Goal: Transaction & Acquisition: Obtain resource

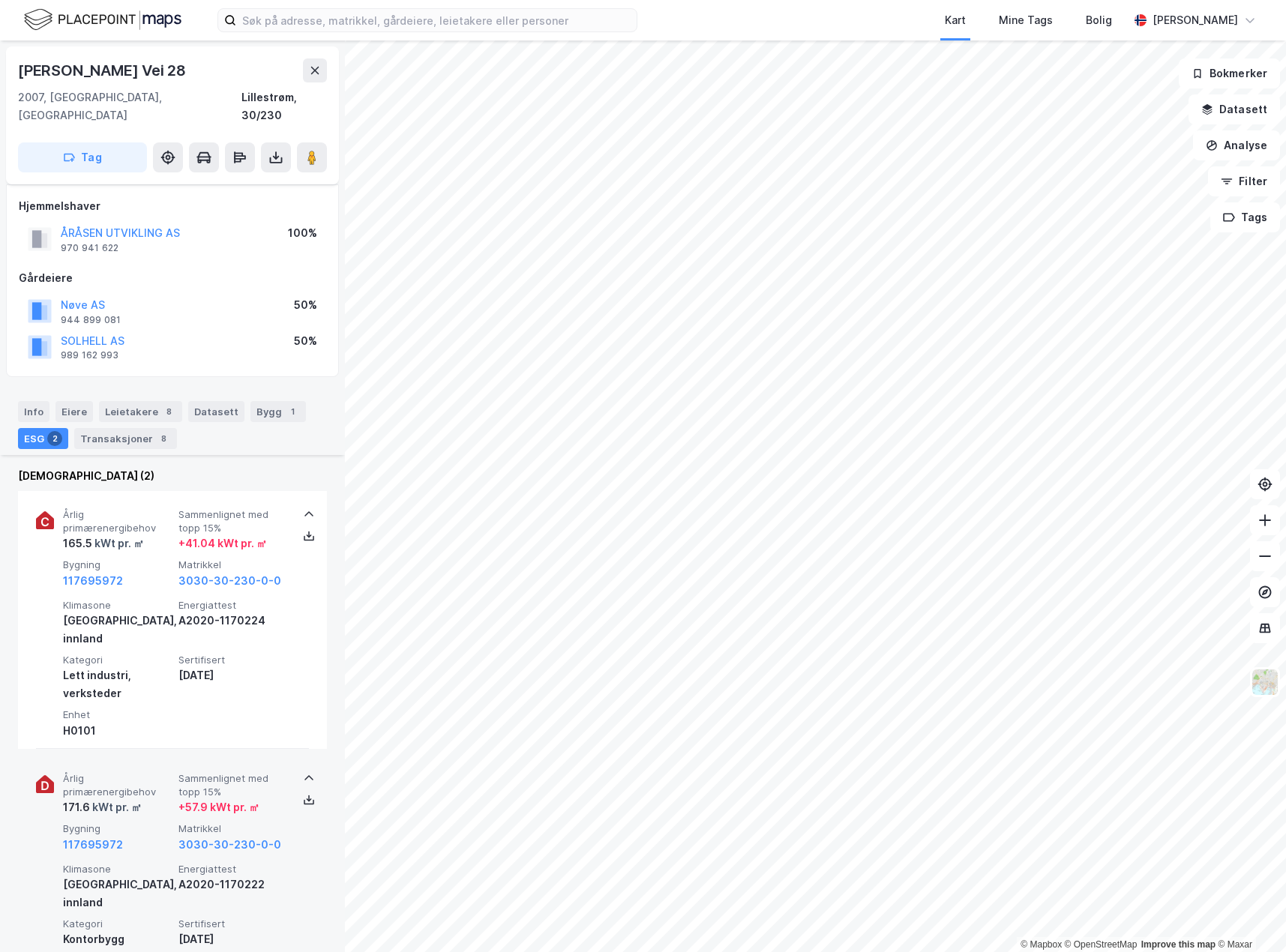
scroll to position [225, 0]
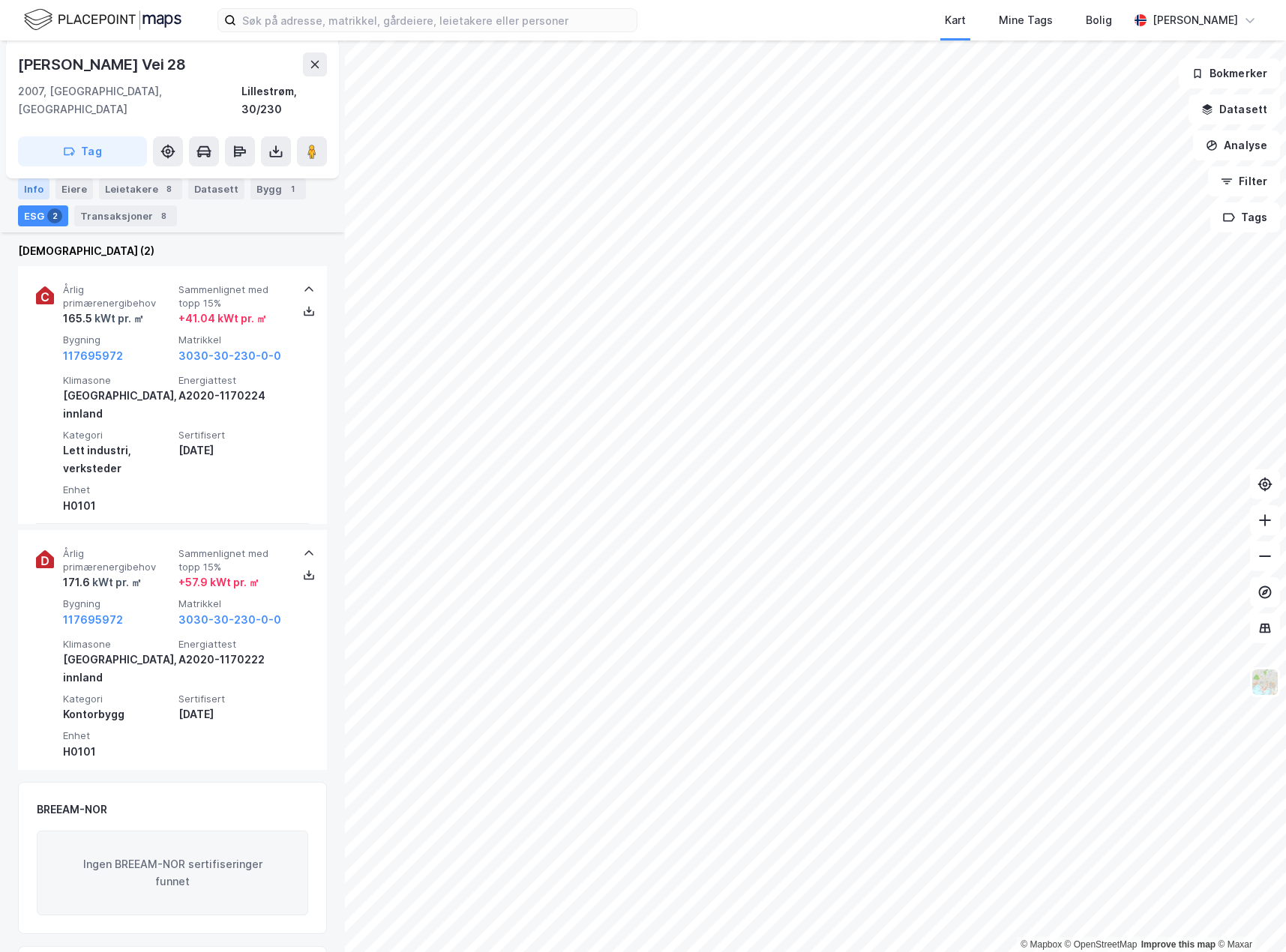
click at [35, 192] on div "Info" at bounding box center [33, 189] width 31 height 21
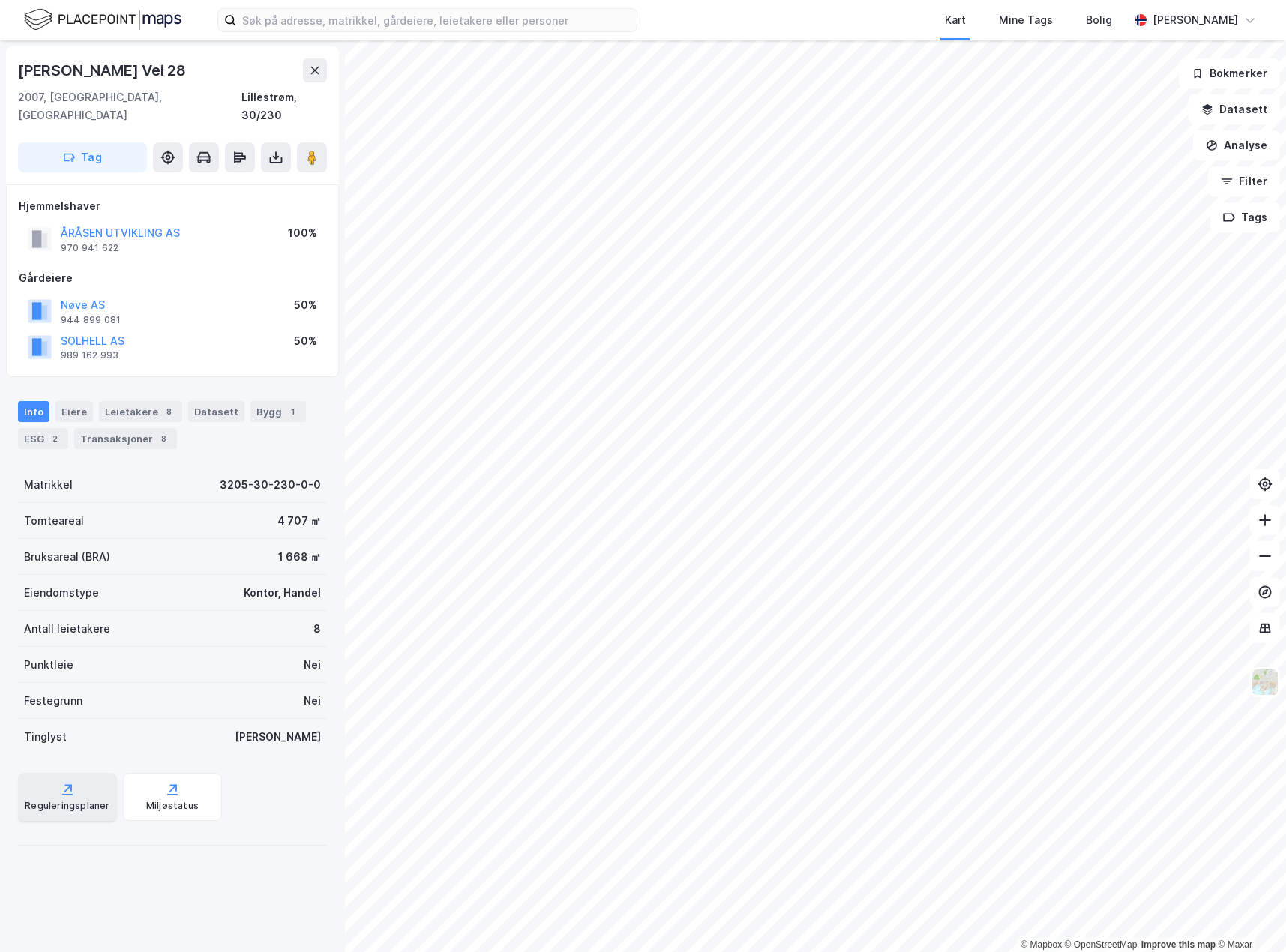
click at [57, 801] on div "Reguleringsplaner" at bounding box center [66, 806] width 85 height 12
click at [279, 156] on icon at bounding box center [276, 158] width 6 height 4
click at [273, 176] on div "Last ned grunnbok" at bounding box center [210, 188] width 159 height 24
click at [279, 150] on icon at bounding box center [276, 156] width 15 height 15
click at [279, 150] on icon at bounding box center [276, 156] width 15 height 15
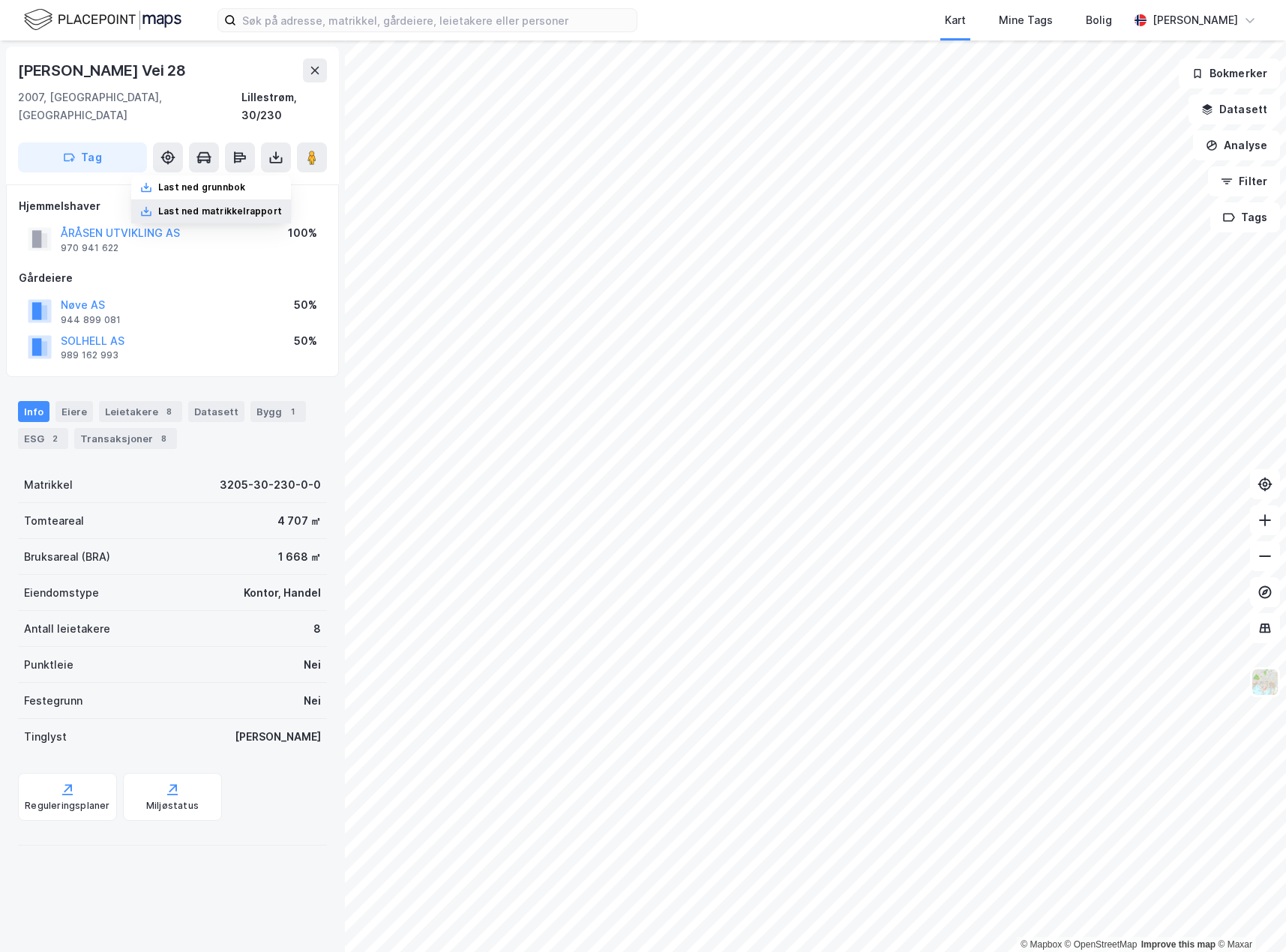
click at [259, 205] on div "Last ned matrikkelrapport" at bounding box center [220, 211] width 124 height 12
